Goal: Information Seeking & Learning: Learn about a topic

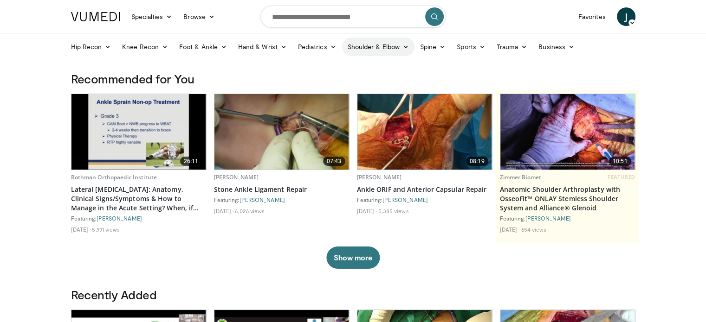
click at [402, 45] on icon at bounding box center [405, 47] width 6 height 6
click at [319, 80] on link "Shoulder" at bounding box center [358, 83] width 110 height 15
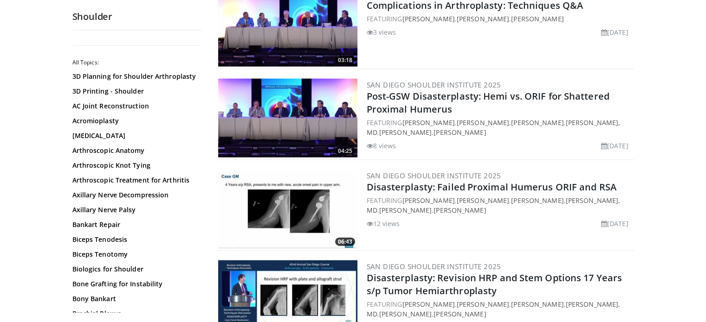
scroll to position [2050, 0]
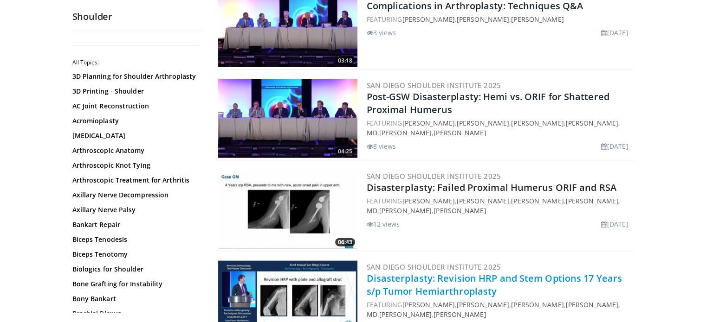
click at [431, 272] on link "Disasterplasty: Revision HRP and Stem Options 17 Years s/p Tumor Hemiarthroplas…" at bounding box center [494, 285] width 255 height 26
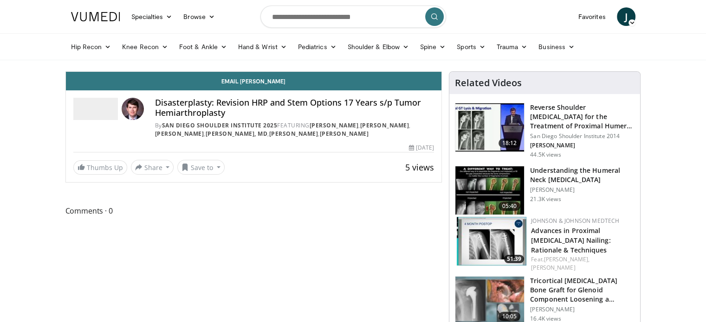
click at [481, 295] on img at bounding box center [489, 301] width 69 height 48
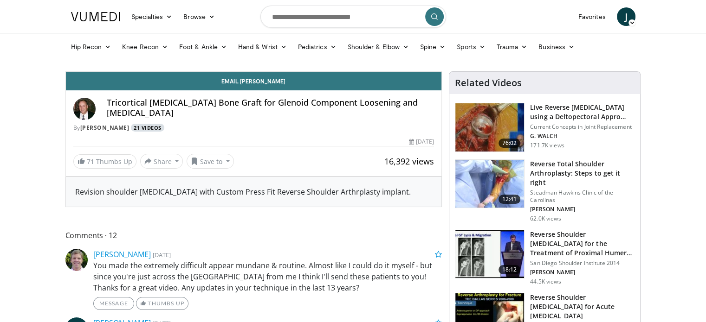
click at [143, 129] on link "21 Videos" at bounding box center [148, 128] width 34 height 8
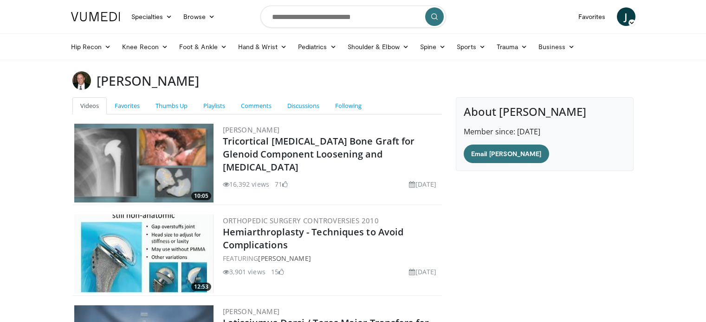
scroll to position [122, 0]
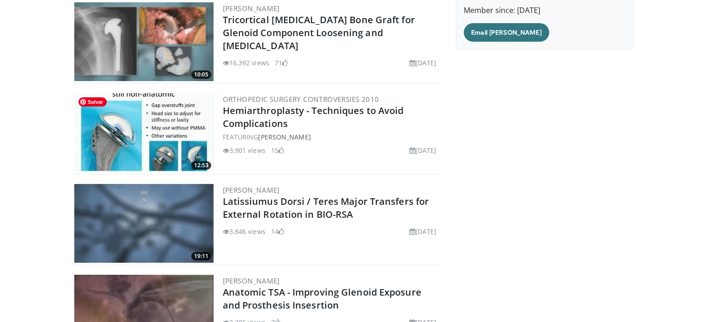
click at [153, 135] on img at bounding box center [143, 132] width 139 height 79
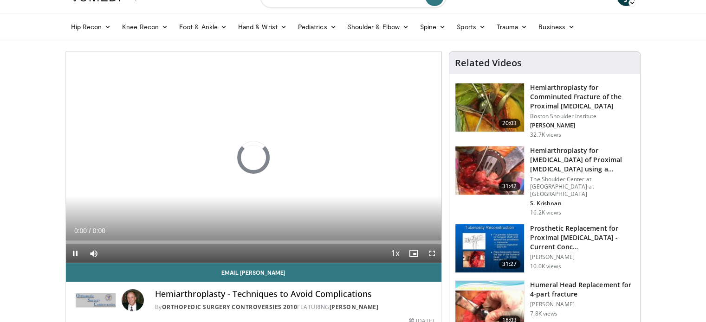
scroll to position [19, 0]
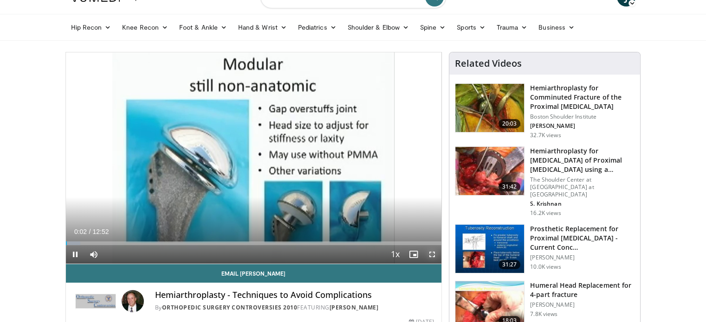
click at [430, 256] on span "Video Player" at bounding box center [432, 254] width 19 height 19
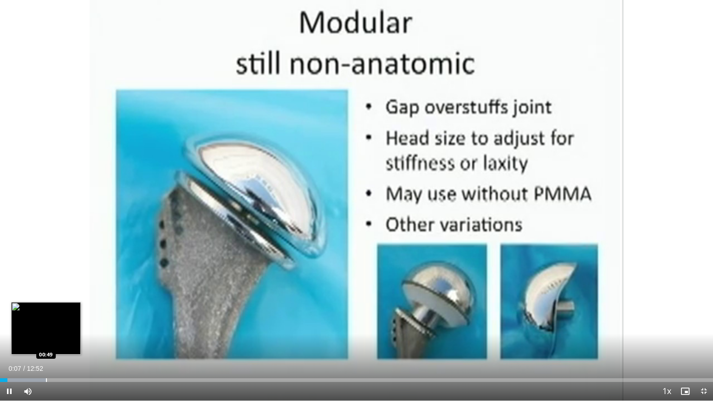
click at [46, 322] on div "Progress Bar" at bounding box center [46, 380] width 1 height 4
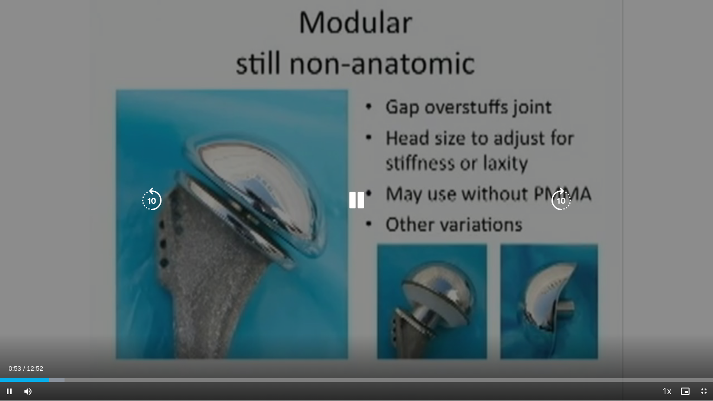
click at [15, 108] on div "10 seconds Tap to unmute" at bounding box center [356, 200] width 713 height 400
click at [360, 201] on icon "Video Player" at bounding box center [356, 200] width 26 height 26
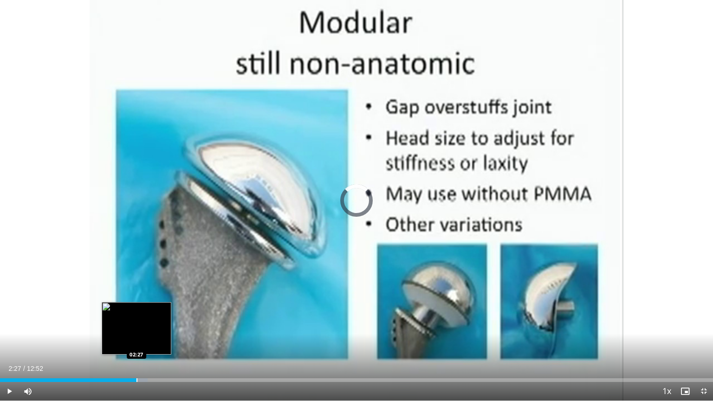
click at [136, 322] on div "Progress Bar" at bounding box center [136, 380] width 1 height 4
click at [128, 322] on div "02:30" at bounding box center [64, 380] width 129 height 4
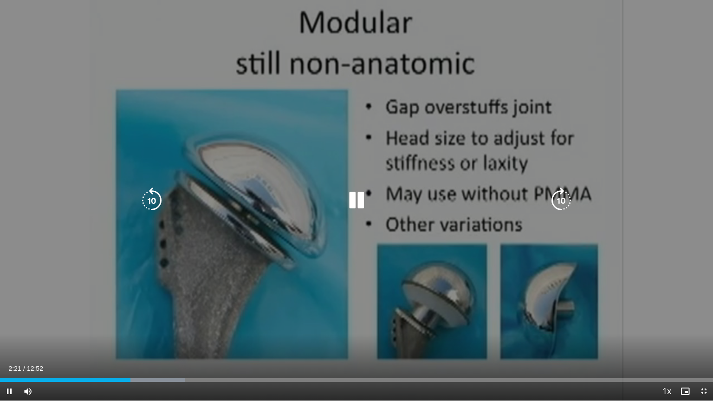
click at [362, 200] on icon "Video Player" at bounding box center [356, 200] width 26 height 26
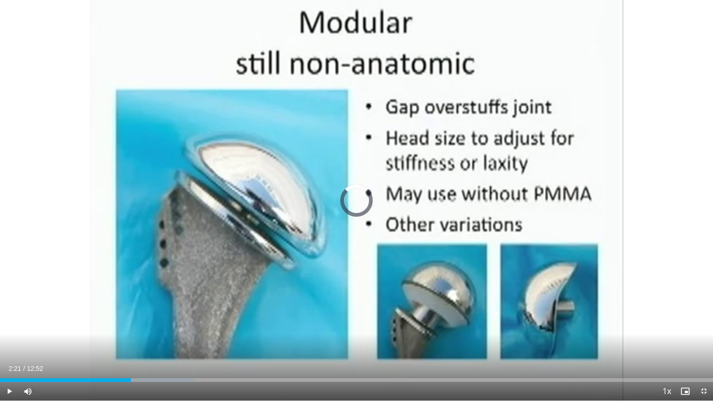
click at [225, 322] on div "Loaded : 27.13% 02:21 04:04" at bounding box center [356, 377] width 713 height 9
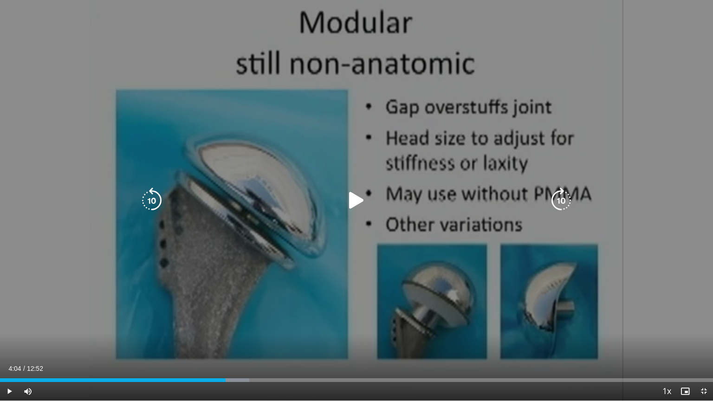
click at [212, 196] on div "Video Player" at bounding box center [356, 200] width 428 height 19
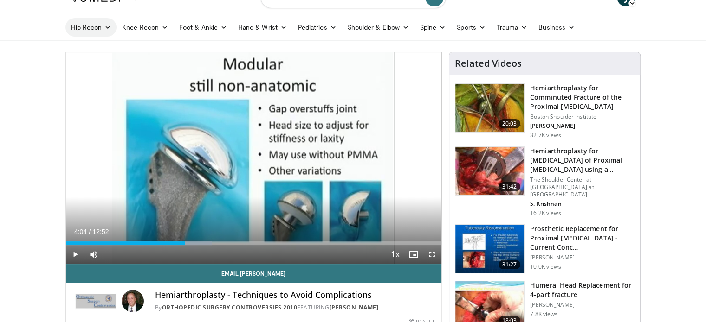
click at [84, 28] on link "Hip Recon" at bounding box center [91, 27] width 52 height 19
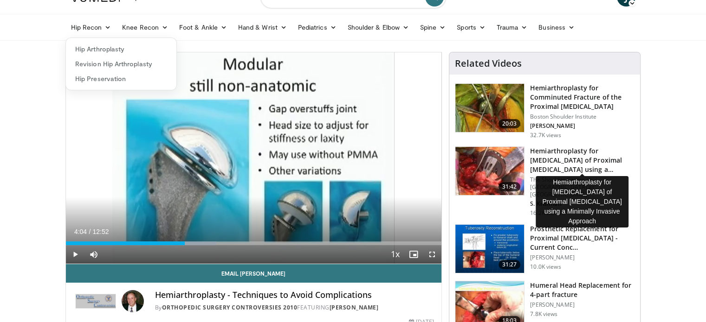
click at [539, 156] on h3 "Hemiarthroplasty for [MEDICAL_DATA] of Proximal [MEDICAL_DATA] using a Minimall…" at bounding box center [582, 161] width 104 height 28
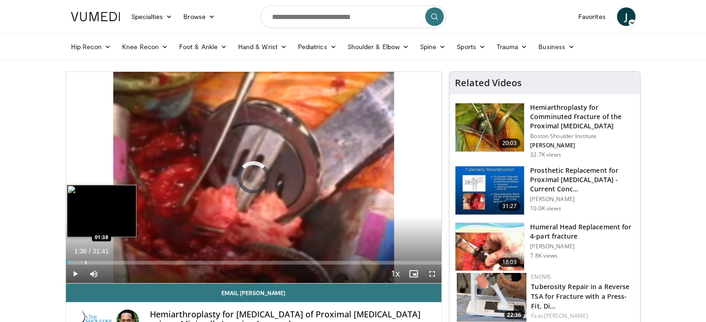
click at [84, 261] on div "Loaded : 2.62% 00:08 01:38" at bounding box center [254, 263] width 376 height 4
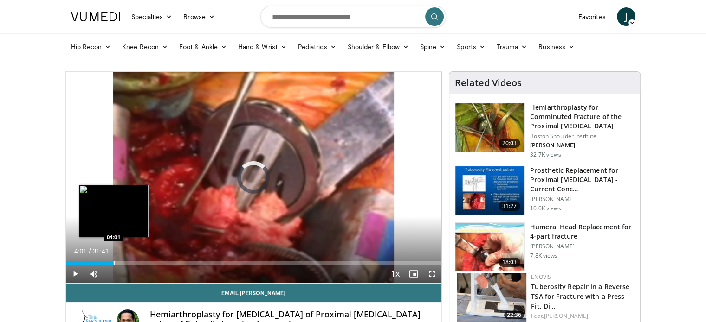
click at [114, 264] on div "Progress Bar" at bounding box center [114, 263] width 1 height 4
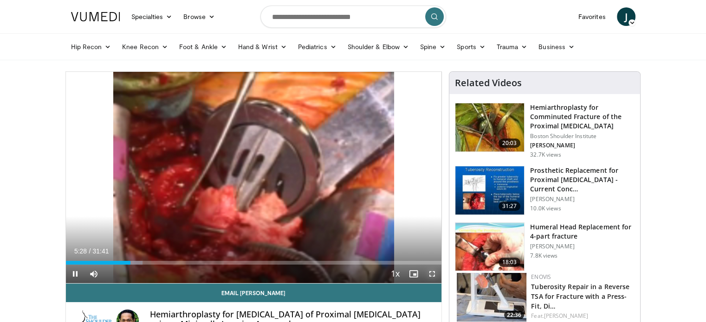
click at [431, 273] on span "Video Player" at bounding box center [432, 274] width 19 height 19
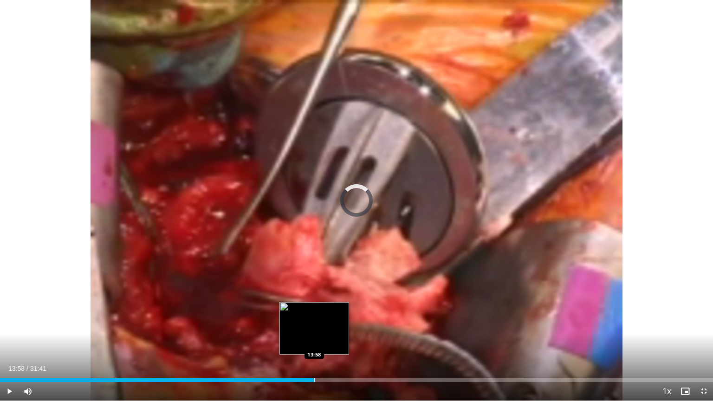
click at [314, 322] on div "Loaded : 40.43% 13:58 13:58" at bounding box center [356, 377] width 713 height 9
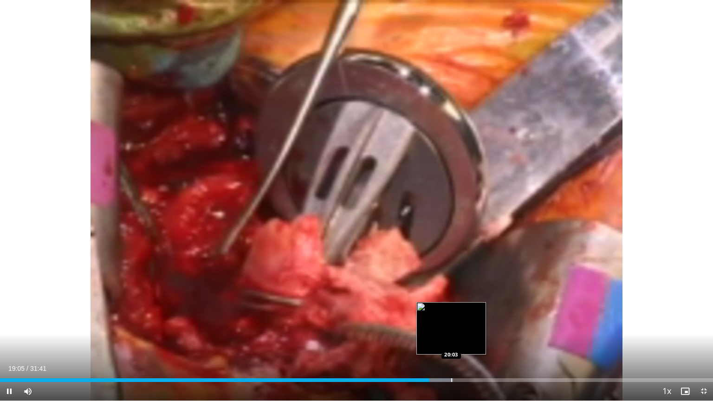
click at [451, 322] on div "Progress Bar" at bounding box center [451, 380] width 1 height 4
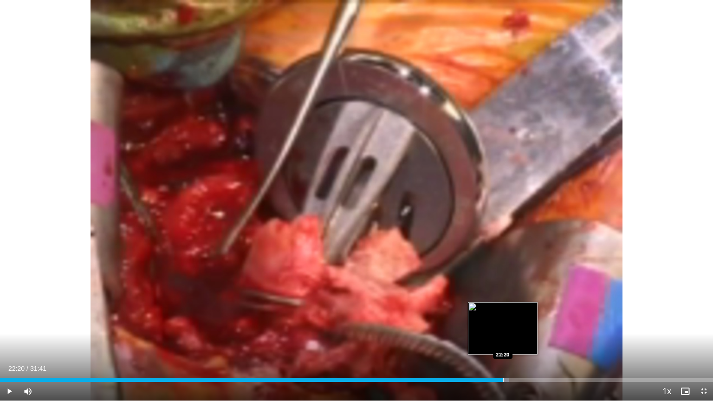
click at [502, 322] on div "Progress Bar" at bounding box center [502, 380] width 1 height 4
click at [494, 322] on video-js "**********" at bounding box center [356, 200] width 713 height 401
click at [493, 322] on div "Progress Bar" at bounding box center [493, 380] width 1 height 4
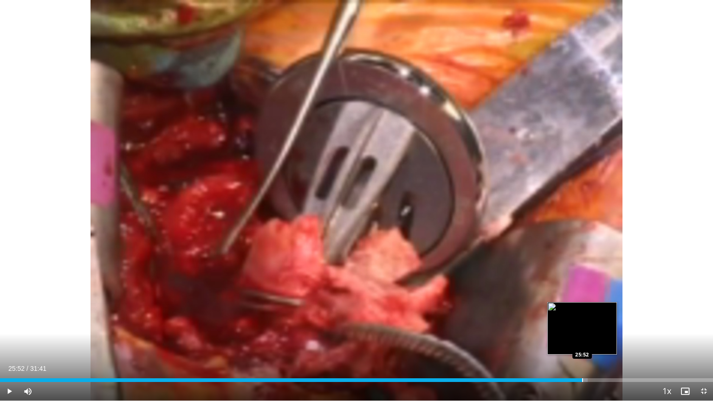
click at [581, 322] on div "Loaded : 82.44% 25:52 25:52" at bounding box center [356, 377] width 713 height 9
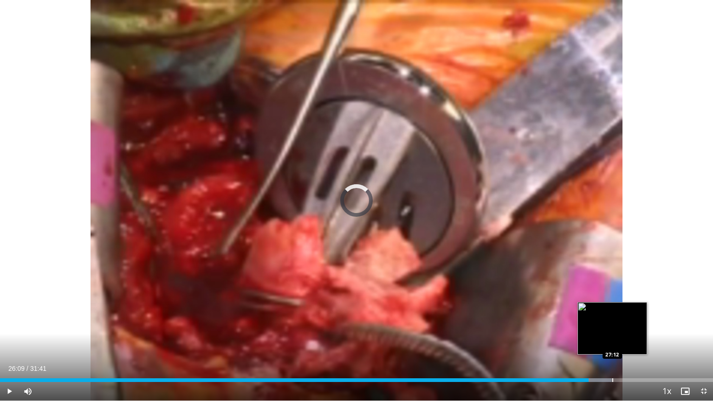
click at [612, 322] on div "Progress Bar" at bounding box center [612, 380] width 1 height 4
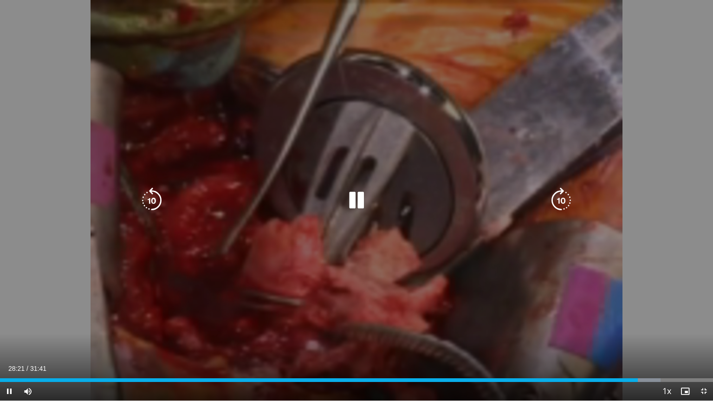
click at [580, 74] on div "10 seconds Tap to unmute" at bounding box center [356, 200] width 713 height 400
click at [352, 201] on icon "Video Player" at bounding box center [356, 200] width 26 height 26
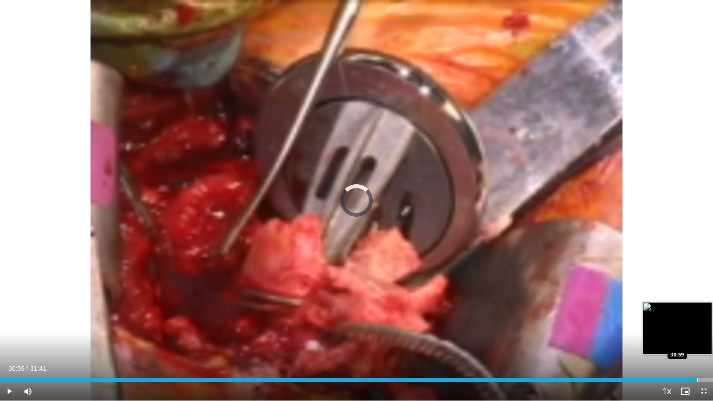
click at [697, 322] on div "Progress Bar" at bounding box center [697, 380] width 1 height 4
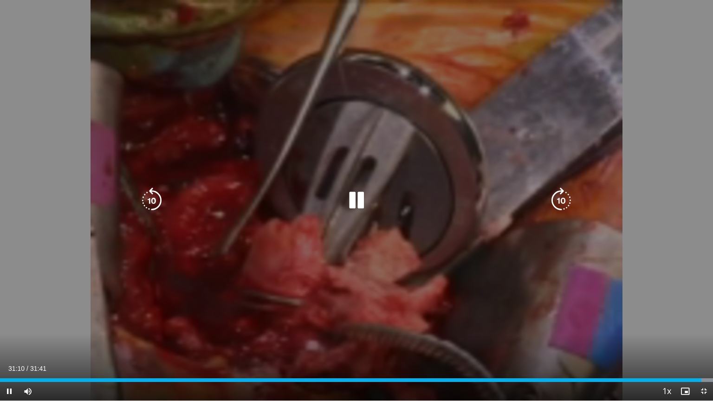
click at [358, 200] on icon "Video Player" at bounding box center [356, 200] width 26 height 26
click at [353, 202] on icon "Video Player" at bounding box center [356, 200] width 26 height 26
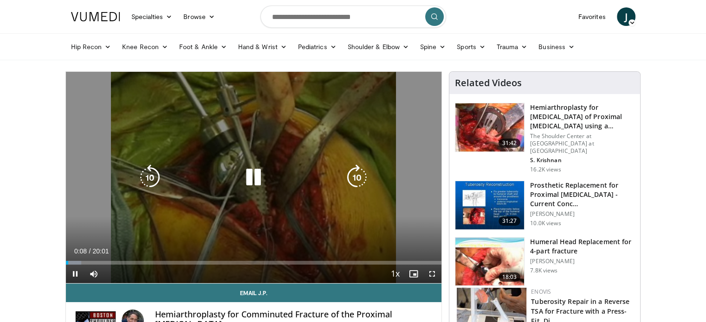
click at [262, 179] on icon "Video Player" at bounding box center [253, 178] width 26 height 26
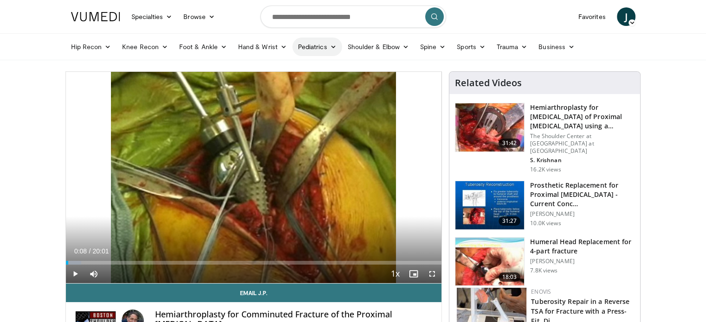
click at [317, 48] on link "Pediatrics" at bounding box center [317, 47] width 50 height 19
